Goal: Transaction & Acquisition: Purchase product/service

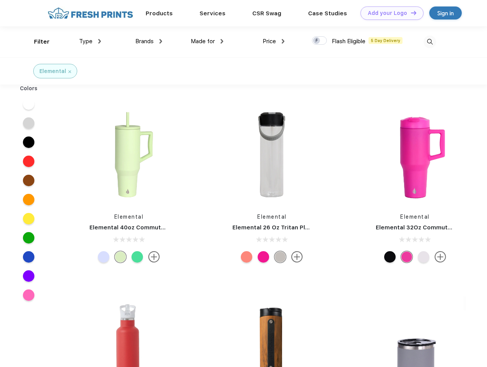
click at [389, 13] on link "Add your Logo Design Tool" at bounding box center [392, 13] width 63 height 13
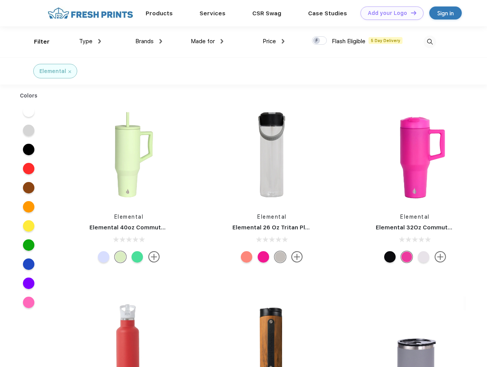
click at [0, 0] on div "Design Tool" at bounding box center [0, 0] width 0 height 0
click at [410, 13] on link "Add your Logo Design Tool" at bounding box center [392, 13] width 63 height 13
click at [37, 42] on div "Filter" at bounding box center [42, 41] width 16 height 9
click at [90, 41] on span "Type" at bounding box center [85, 41] width 13 height 7
click at [149, 41] on span "Brands" at bounding box center [144, 41] width 18 height 7
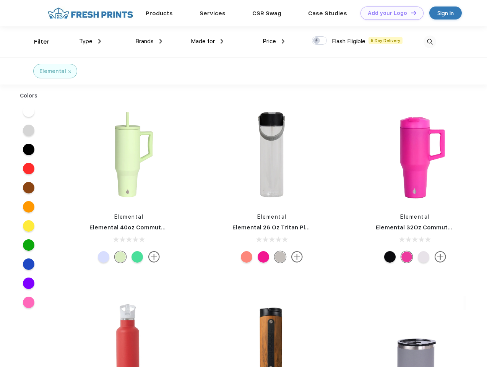
click at [207, 41] on span "Made for" at bounding box center [203, 41] width 24 height 7
click at [274, 41] on span "Price" at bounding box center [269, 41] width 13 height 7
click at [320, 41] on div at bounding box center [319, 40] width 15 height 8
click at [317, 41] on input "checkbox" at bounding box center [314, 38] width 5 height 5
click at [430, 42] on img at bounding box center [430, 42] width 13 height 13
